Goal: Task Accomplishment & Management: Manage account settings

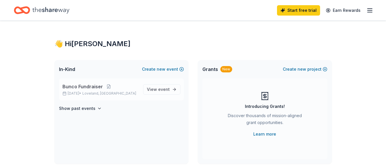
click at [84, 84] on span "Bunco Fundraiser" at bounding box center [82, 86] width 40 height 7
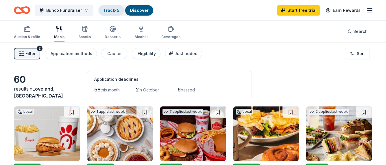
click at [112, 10] on link "Track · 5" at bounding box center [111, 10] width 16 height 5
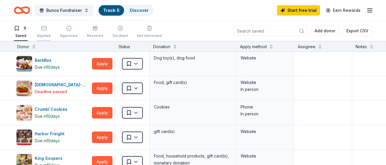
click at [41, 29] on rect "button" at bounding box center [43, 28] width 5 height 4
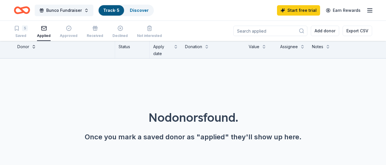
click at [34, 46] on button at bounding box center [34, 46] width 5 height 6
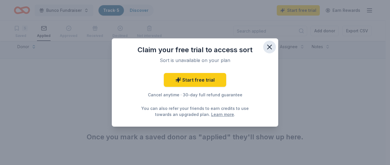
click at [270, 45] on icon "button" at bounding box center [270, 47] width 8 height 8
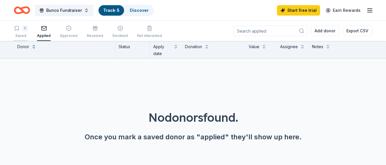
click at [19, 30] on icon "button" at bounding box center [16, 28] width 3 height 4
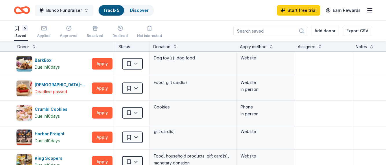
click at [61, 8] on span "Bunco Fundraiser" at bounding box center [64, 10] width 36 height 7
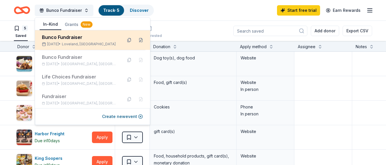
click at [74, 42] on div "Bunco Fundraiser [DATE] • [GEOGRAPHIC_DATA], CO" at bounding box center [80, 40] width 76 height 13
click at [125, 39] on button at bounding box center [129, 40] width 9 height 9
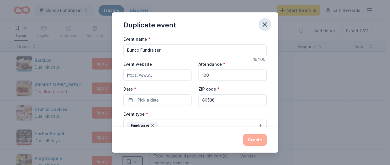
click at [267, 23] on icon "button" at bounding box center [265, 25] width 4 height 4
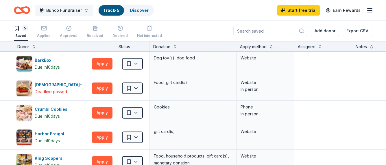
click at [65, 7] on span "Bunco Fundraiser" at bounding box center [64, 10] width 36 height 7
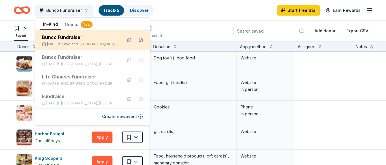
click at [48, 40] on div "Bunco Fundraiser" at bounding box center [80, 37] width 76 height 7
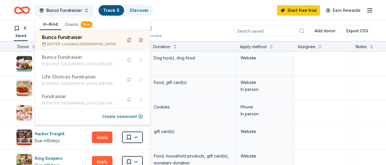
click at [213, 21] on div "5 Saved Applied Approved Received Declined Not interested Add donor Export CSV" at bounding box center [193, 31] width 358 height 20
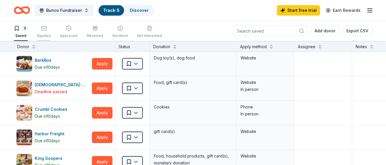
click at [45, 32] on div "Applied" at bounding box center [44, 31] width 14 height 13
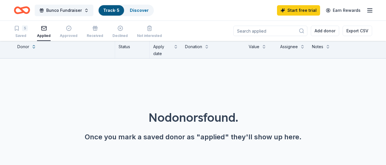
click at [22, 8] on icon "Home" at bounding box center [24, 10] width 9 height 6
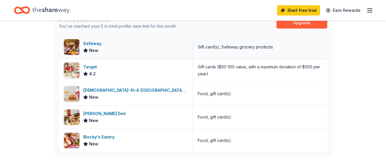
scroll to position [174, 0]
